Goal: Find specific page/section: Find specific page/section

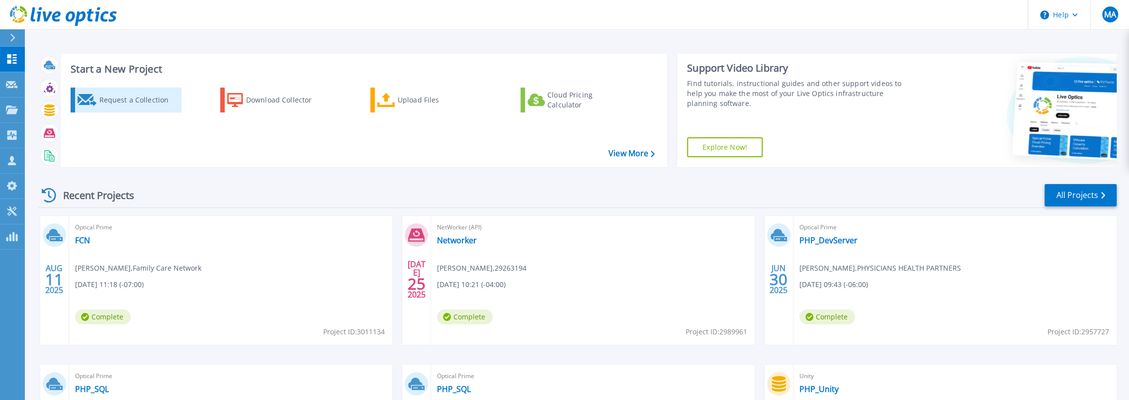
click at [120, 99] on div "Request a Collection" at bounding box center [139, 100] width 80 height 20
click at [80, 236] on link "FCN" at bounding box center [82, 240] width 15 height 10
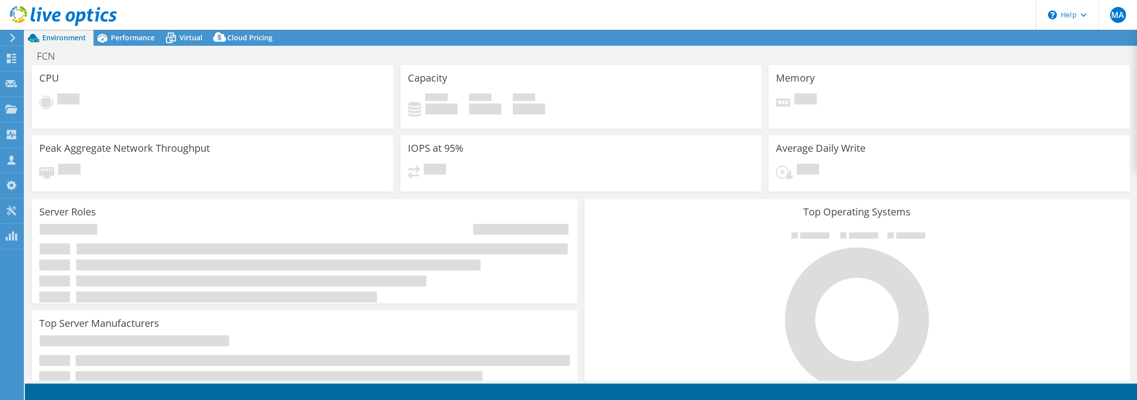
select select "USD"
